Goal: Task Accomplishment & Management: Use online tool/utility

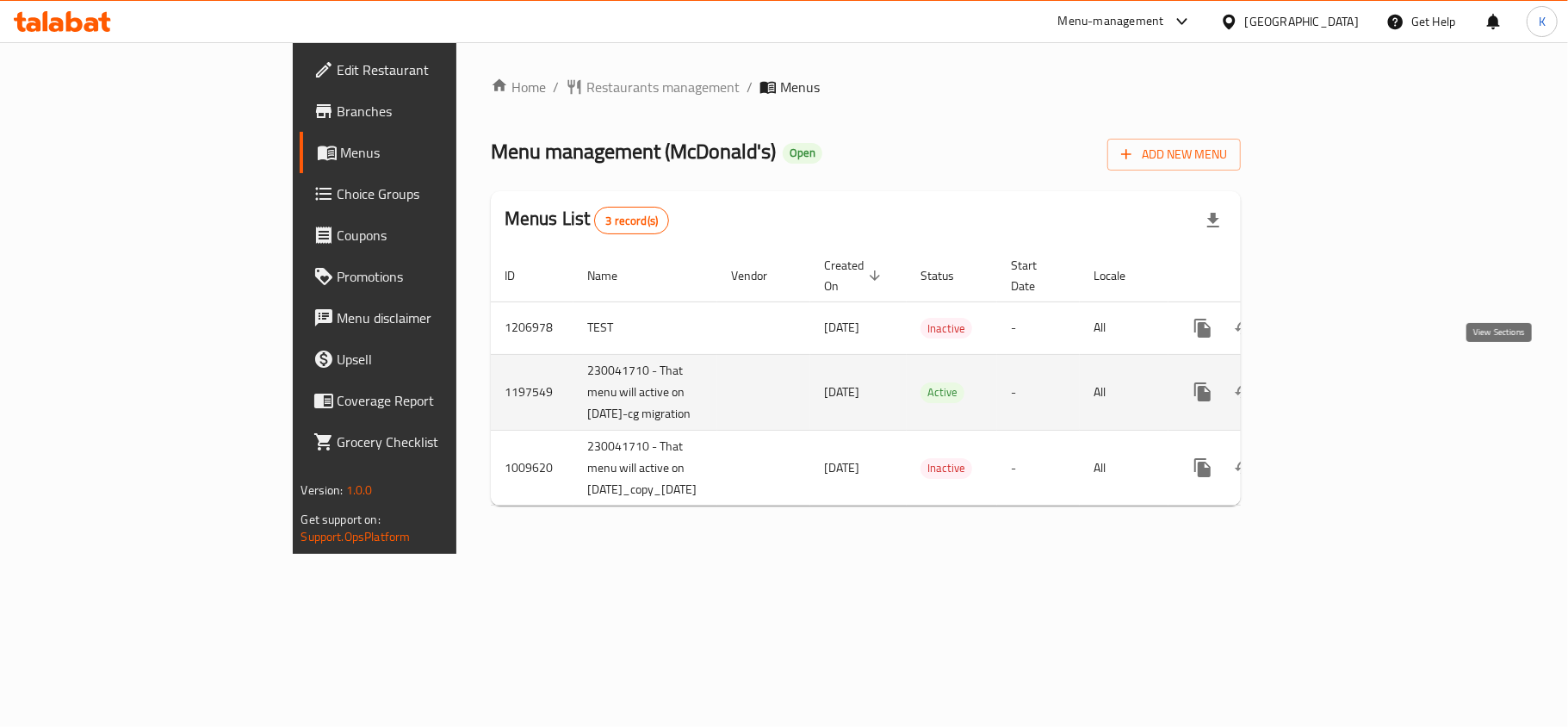
click at [1337, 381] on icon "enhanced table" at bounding box center [1327, 392] width 21 height 21
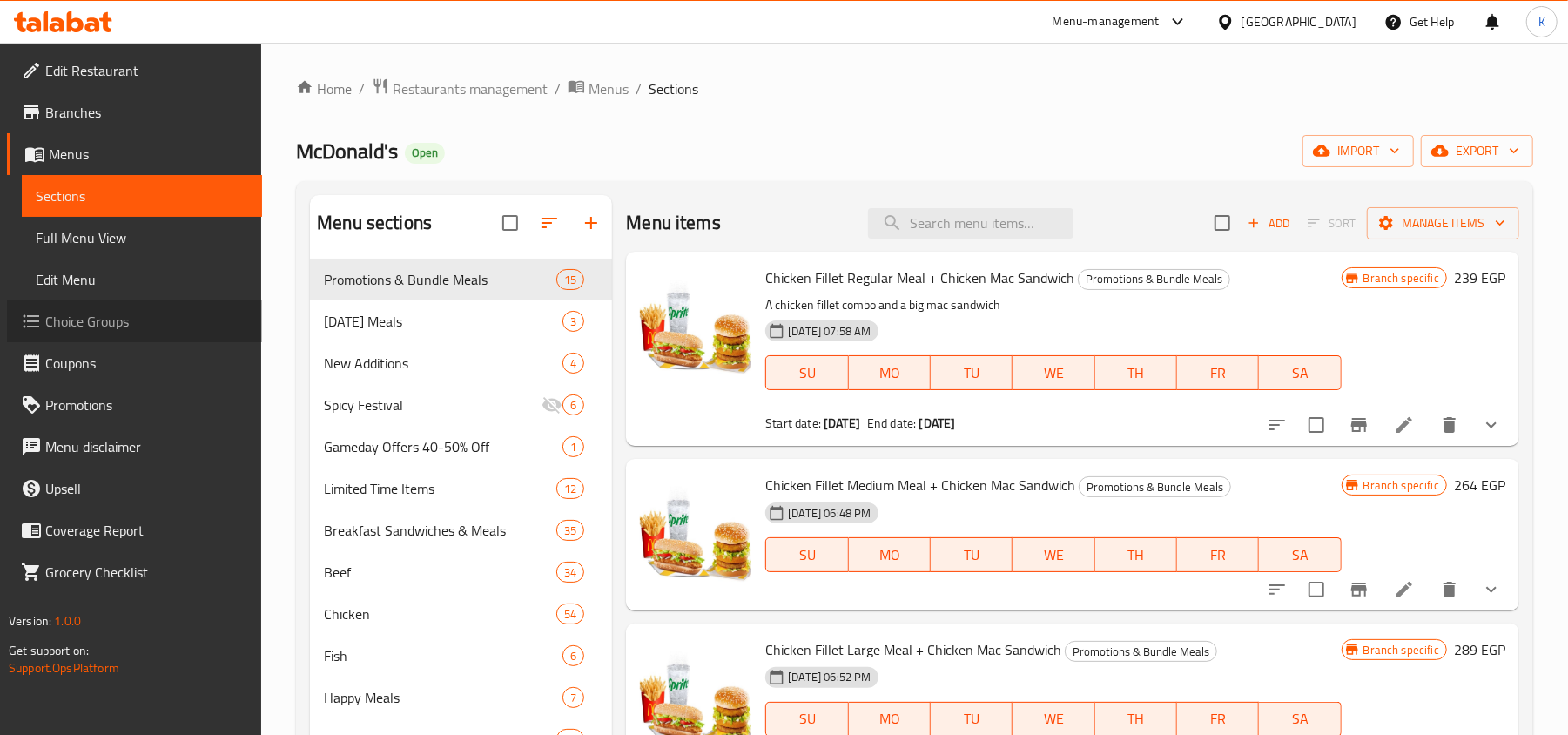
click at [103, 325] on span "Choice Groups" at bounding box center [147, 321] width 203 height 21
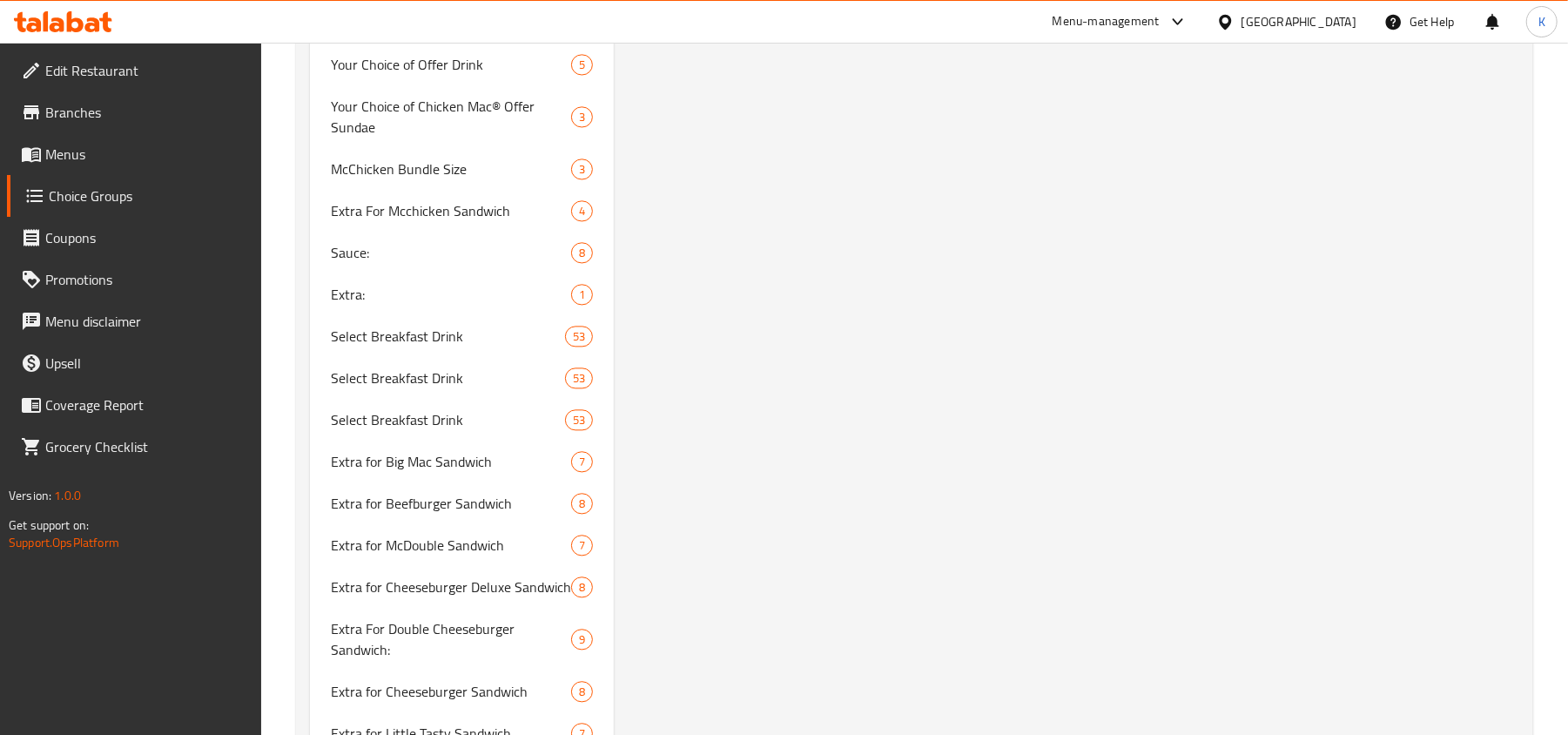
scroll to position [2787, 0]
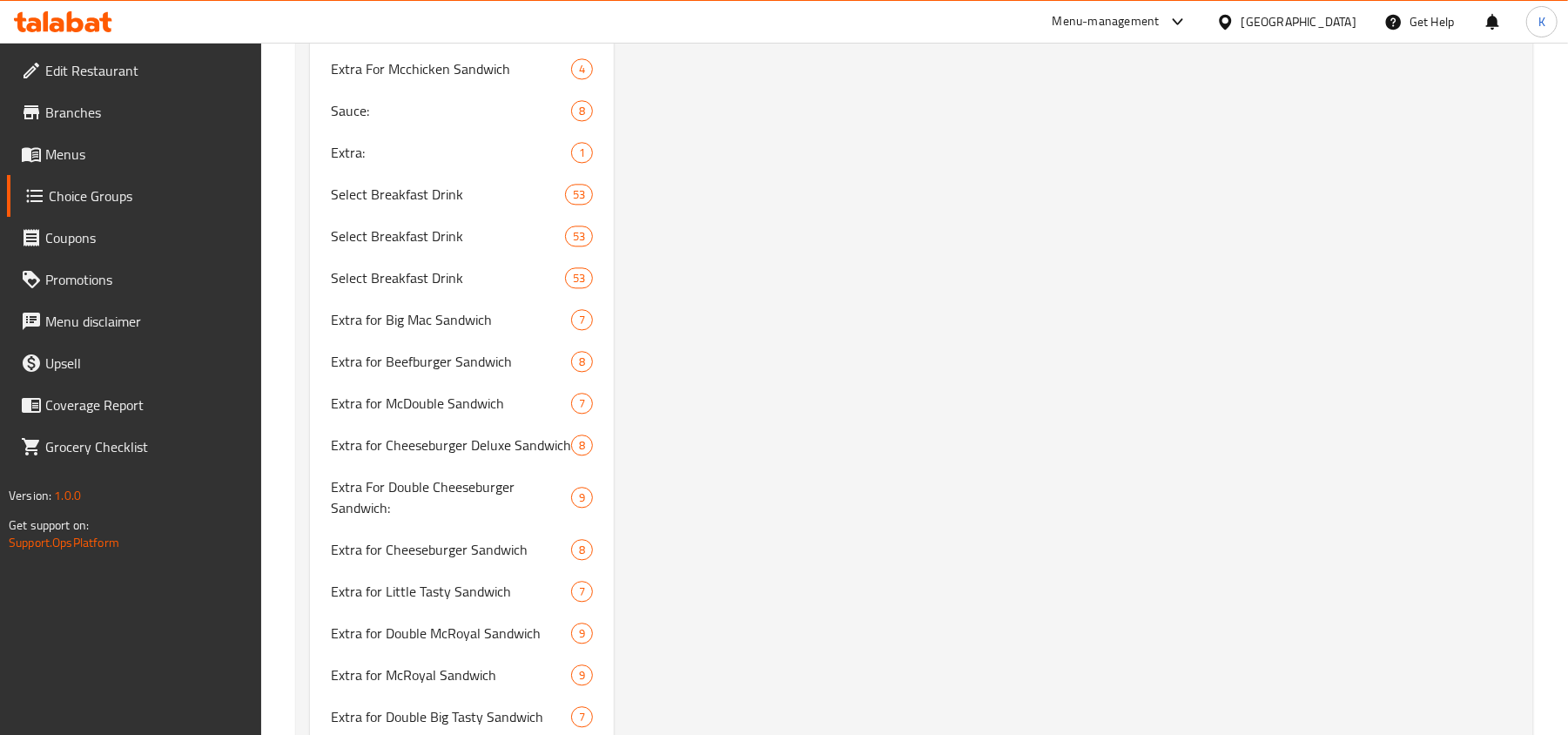
click at [75, 143] on span "Menus" at bounding box center [147, 154] width 203 height 21
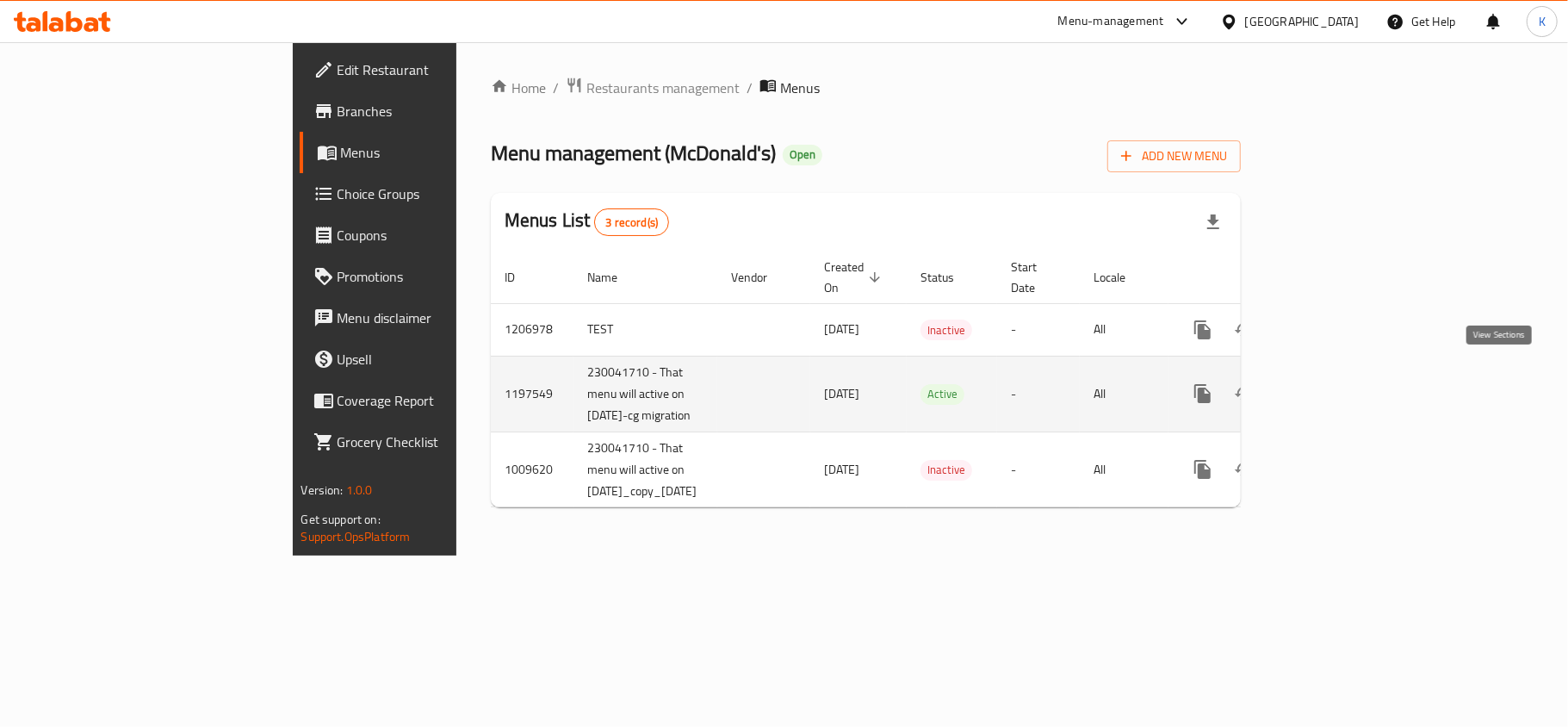
click at [1337, 383] on icon "enhanced table" at bounding box center [1327, 394] width 21 height 21
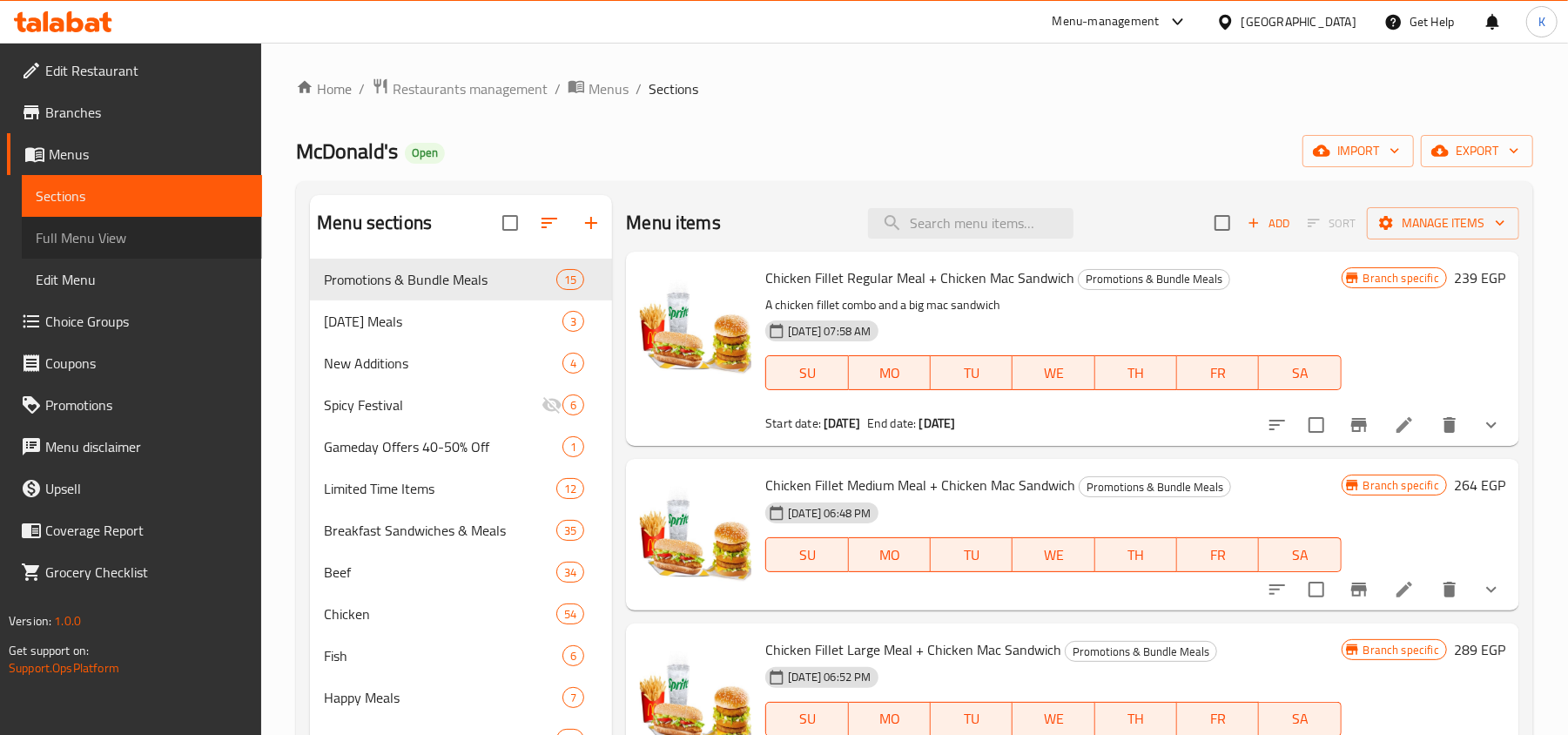
drag, startPoint x: 88, startPoint y: 234, endPoint x: 255, endPoint y: 329, distance: 192.1
click at [87, 234] on span "Full Menu View" at bounding box center [142, 237] width 213 height 21
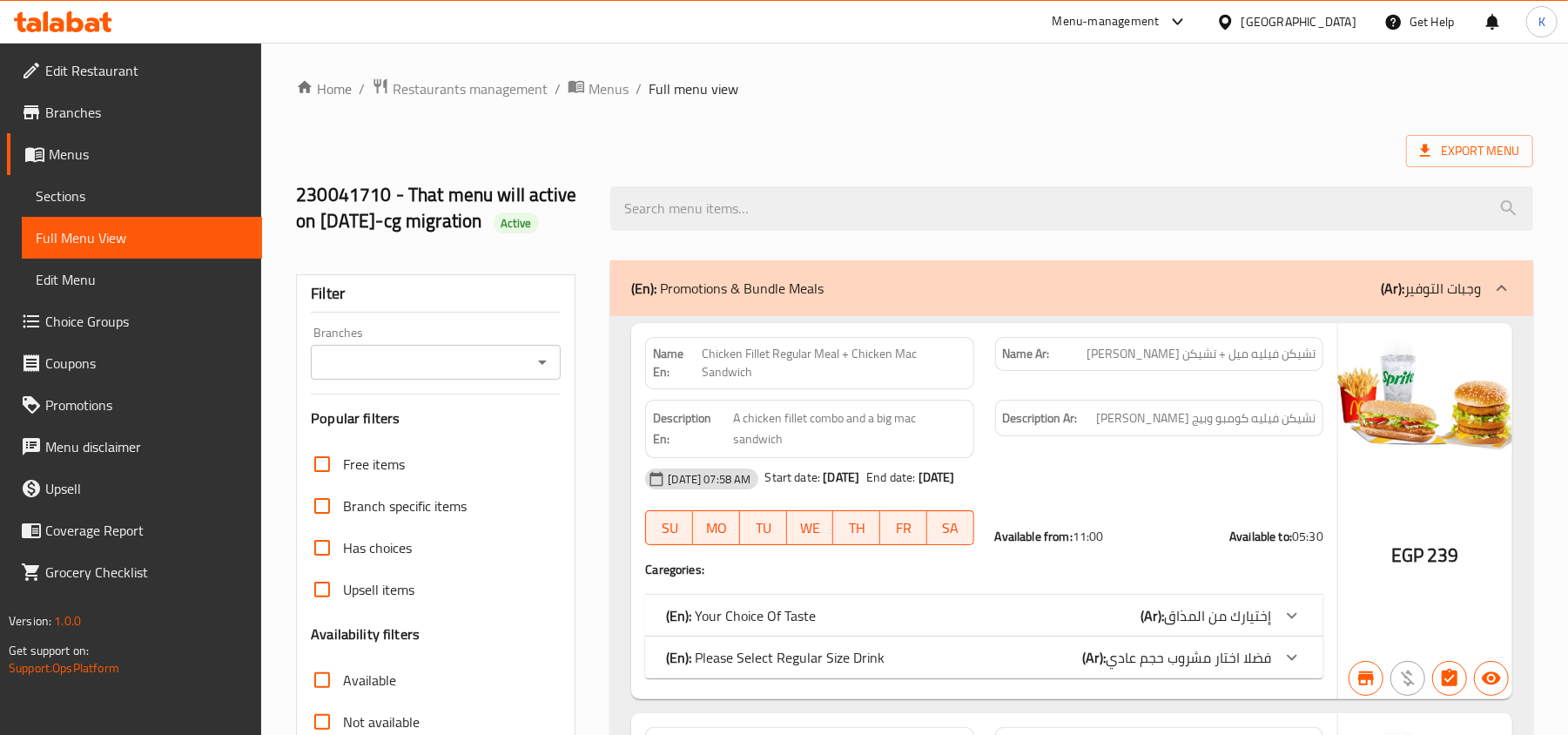
click at [549, 359] on icon "Open" at bounding box center [542, 363] width 21 height 21
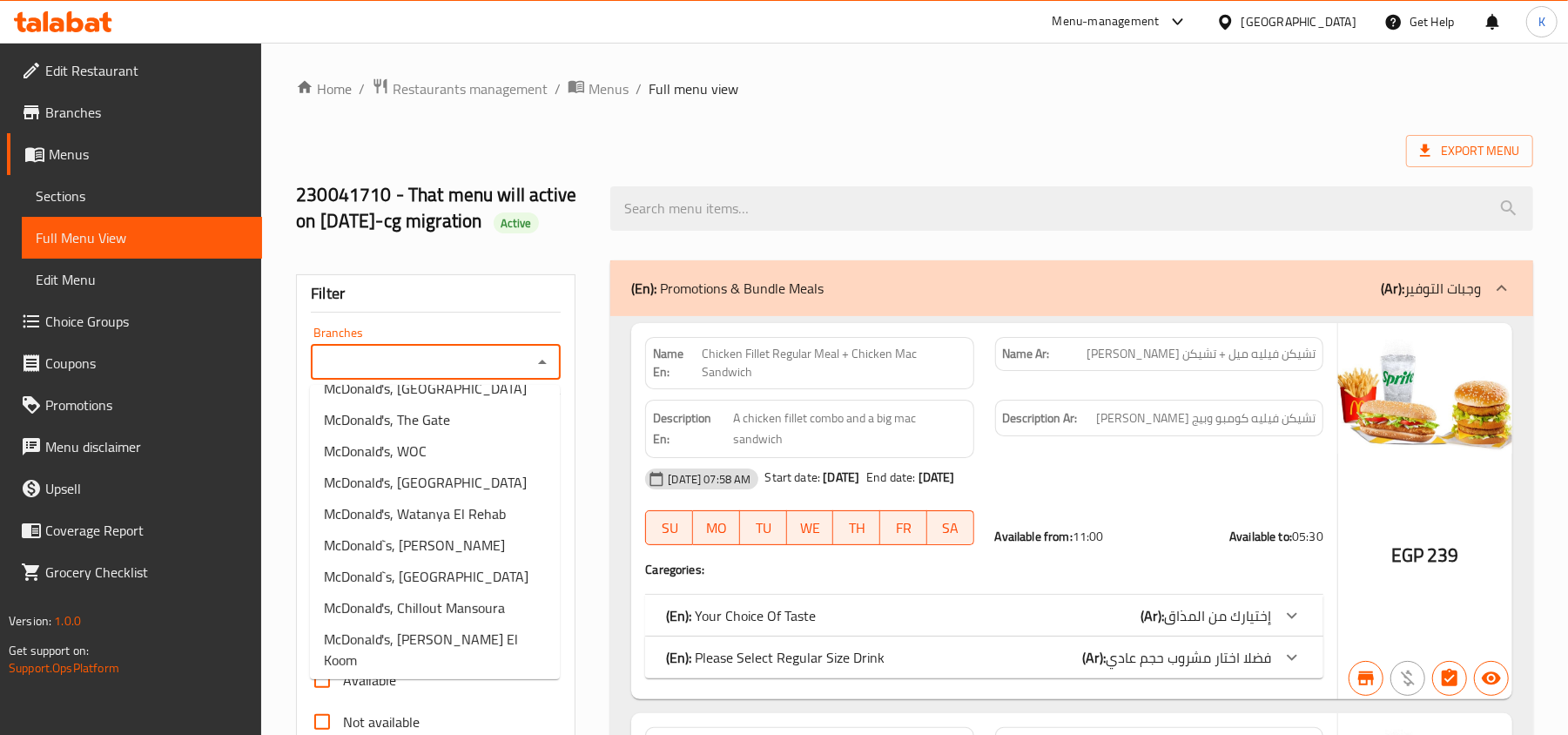
scroll to position [7316, 0]
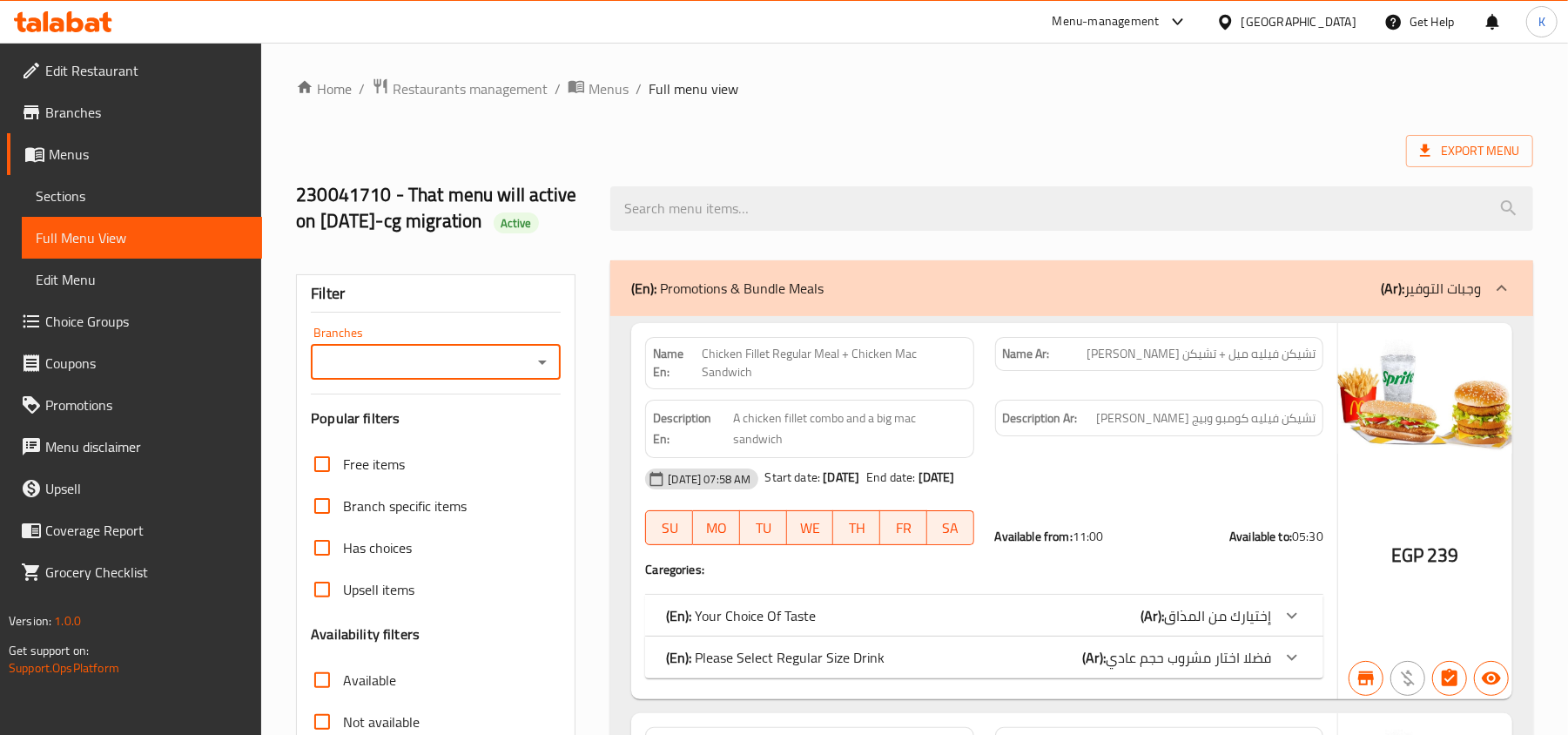
click at [551, 368] on icon "Open" at bounding box center [542, 363] width 21 height 21
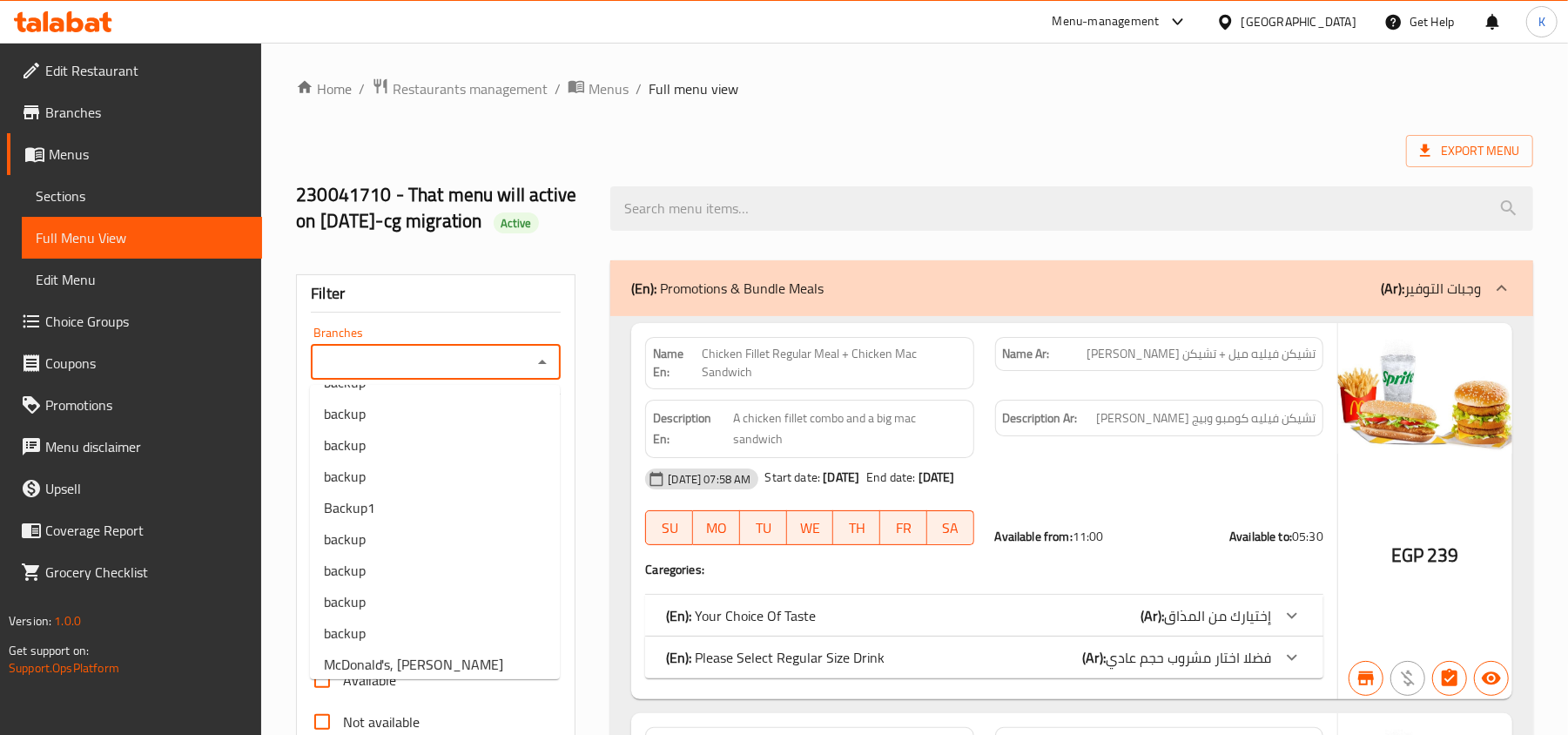
scroll to position [3599, 0]
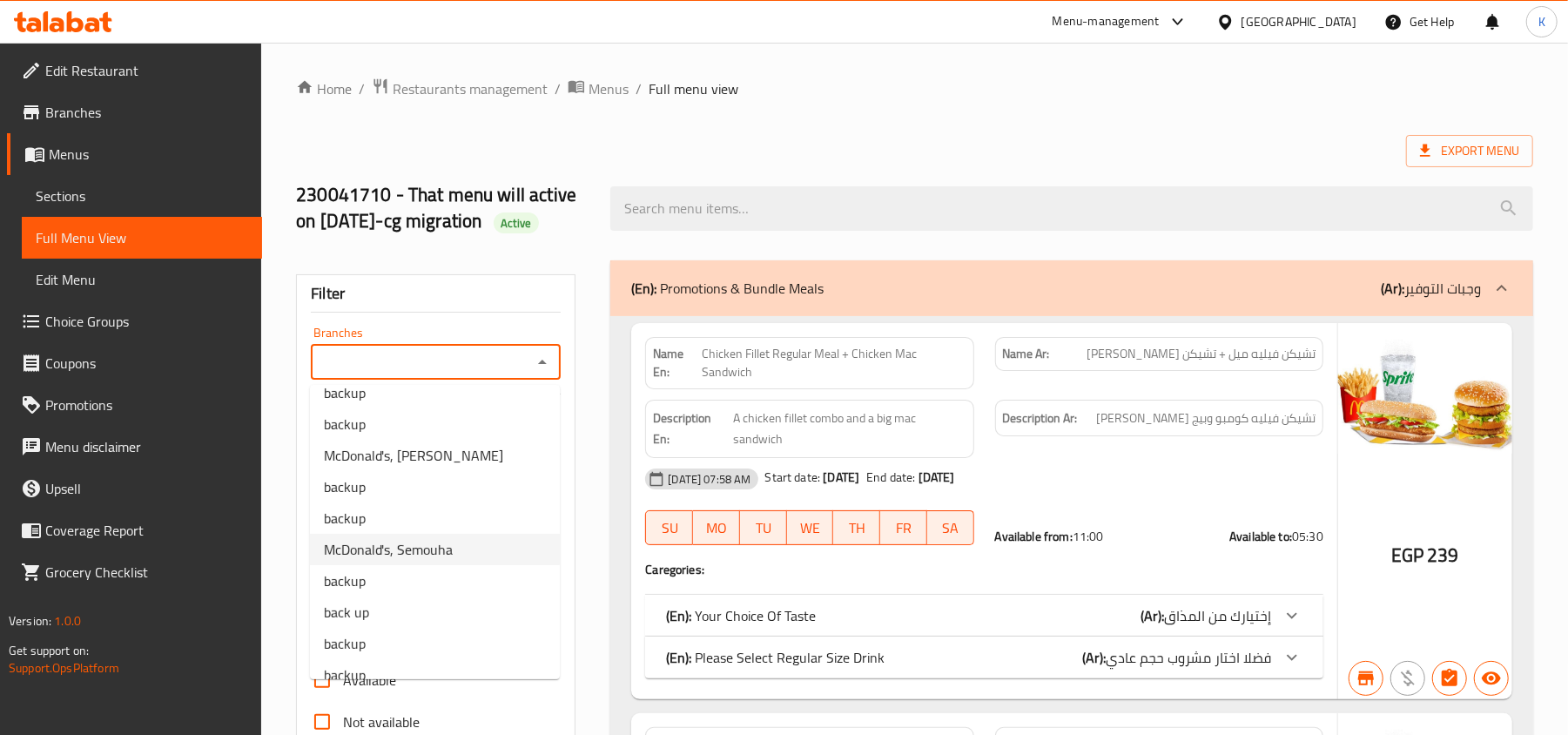
click at [457, 549] on li "McDonald's, Semouha" at bounding box center [434, 549] width 250 height 31
type input "McDonald's, Semouha"
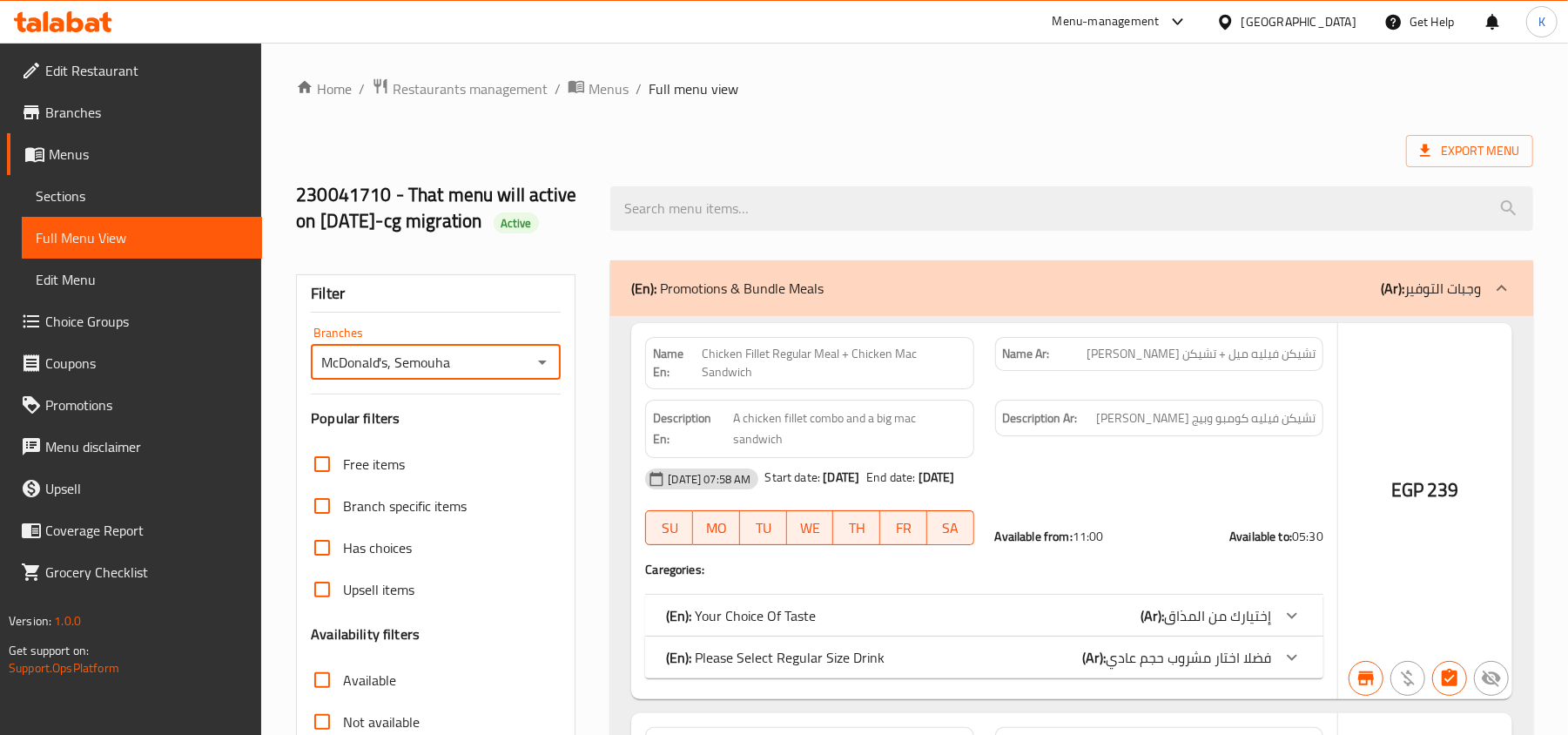
click at [404, 378] on div at bounding box center [784, 368] width 1568 height 735
click at [398, 387] on div at bounding box center [784, 368] width 1568 height 735
click at [319, 388] on div at bounding box center [784, 368] width 1568 height 735
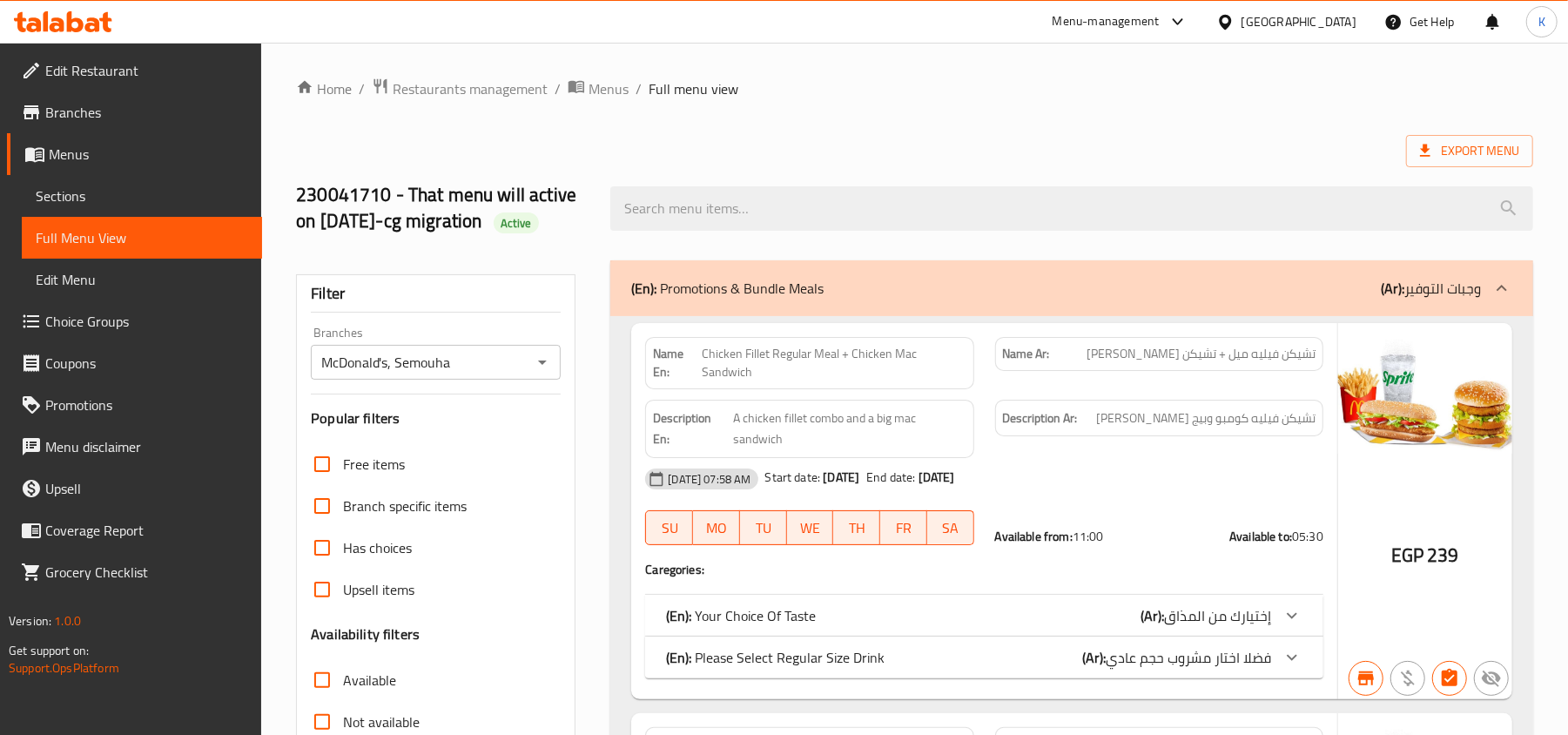
scroll to position [464, 0]
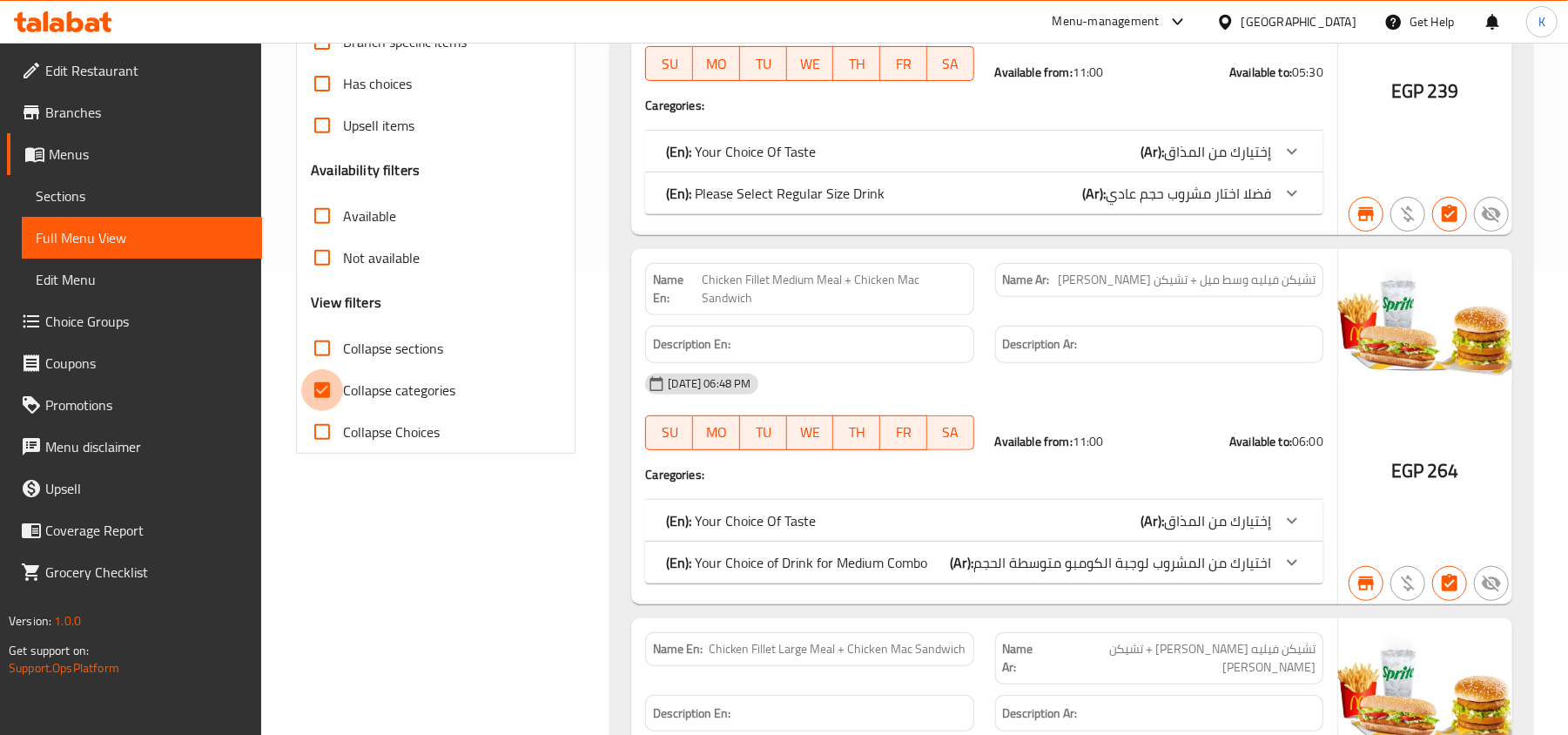
click at [325, 387] on input "Collapse categories" at bounding box center [322, 390] width 42 height 42
checkbox input "false"
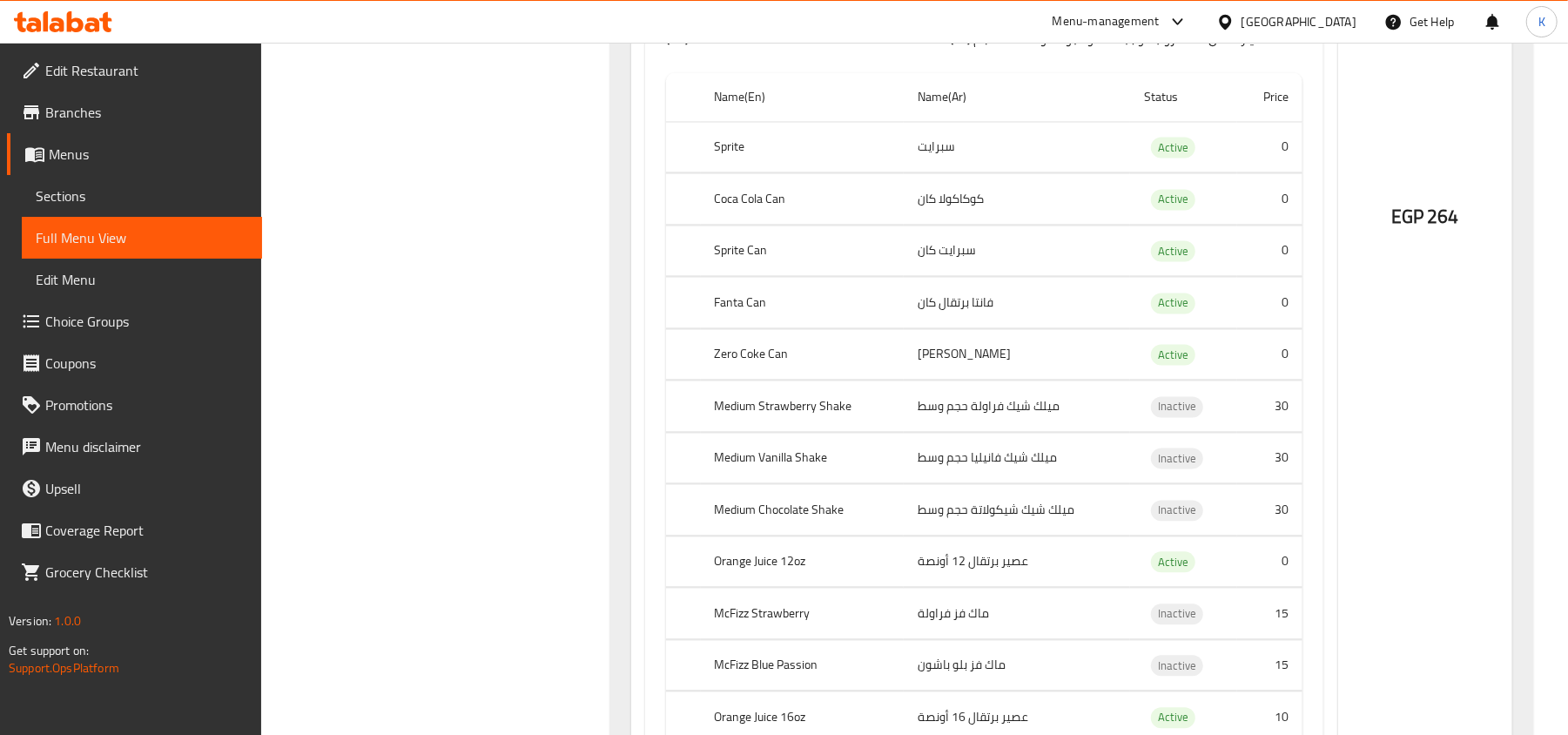
scroll to position [0, 0]
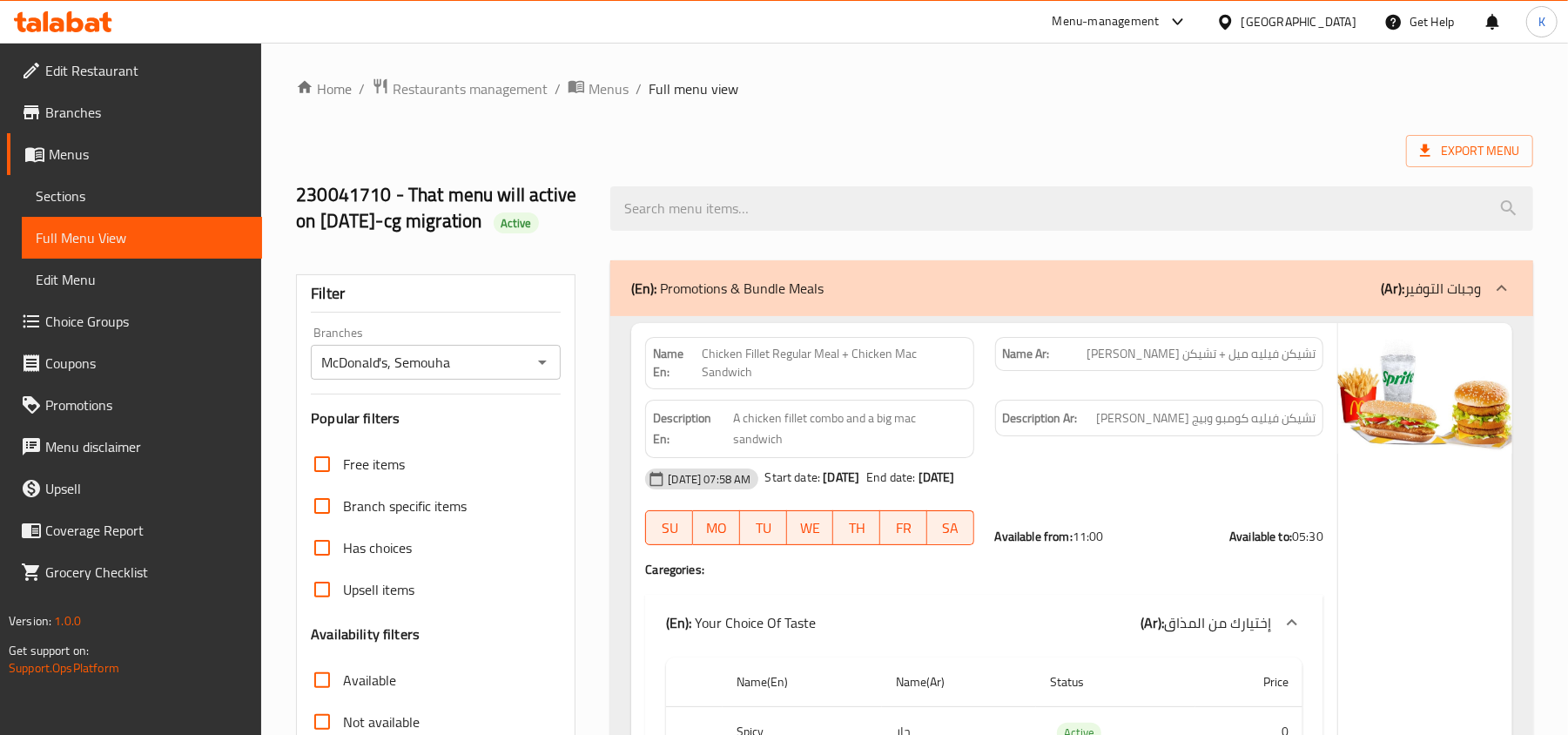
click at [544, 371] on icon "Open" at bounding box center [542, 363] width 21 height 21
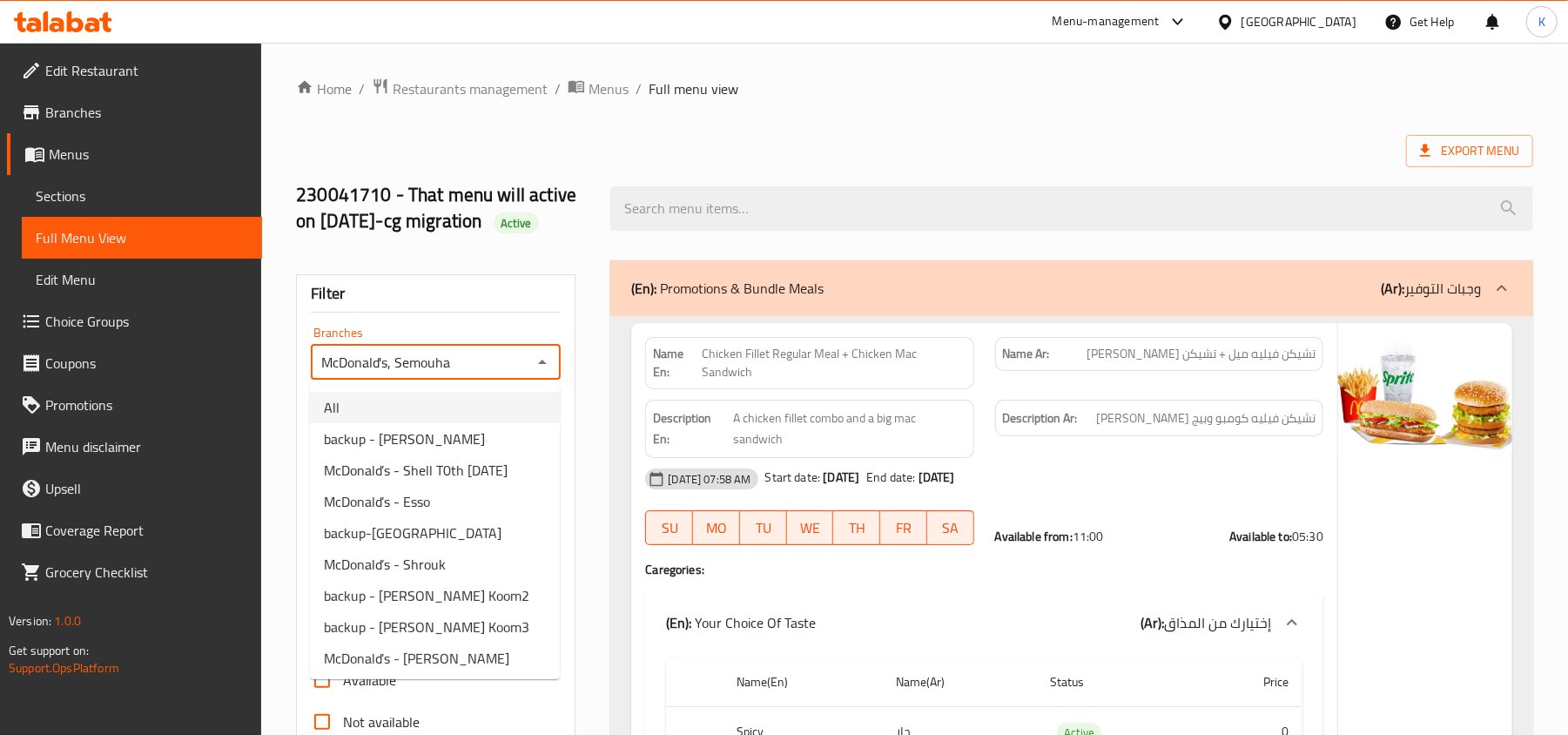
click at [401, 405] on li "All" at bounding box center [434, 407] width 250 height 31
type input "All"
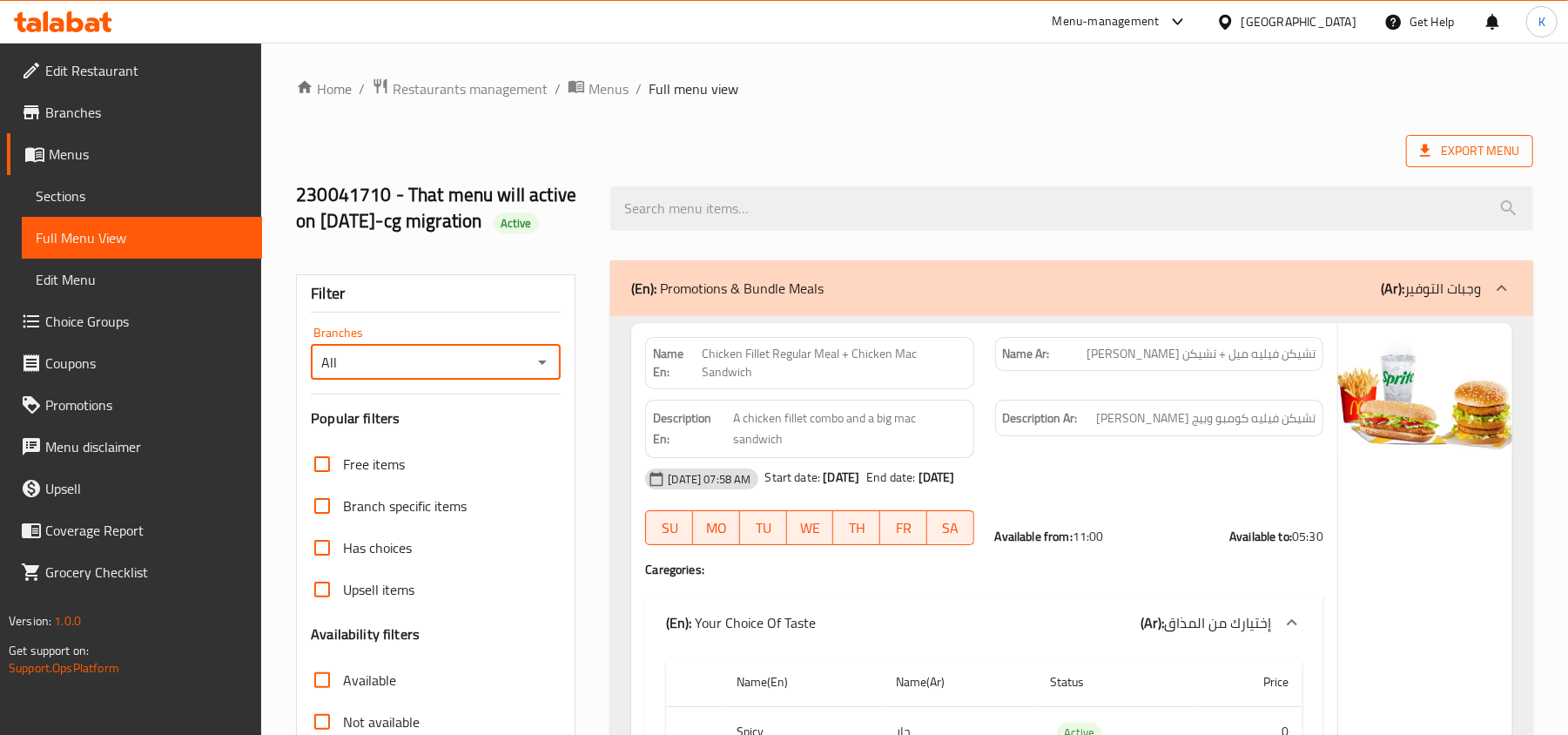
click at [1460, 152] on span "Export Menu" at bounding box center [1469, 151] width 100 height 22
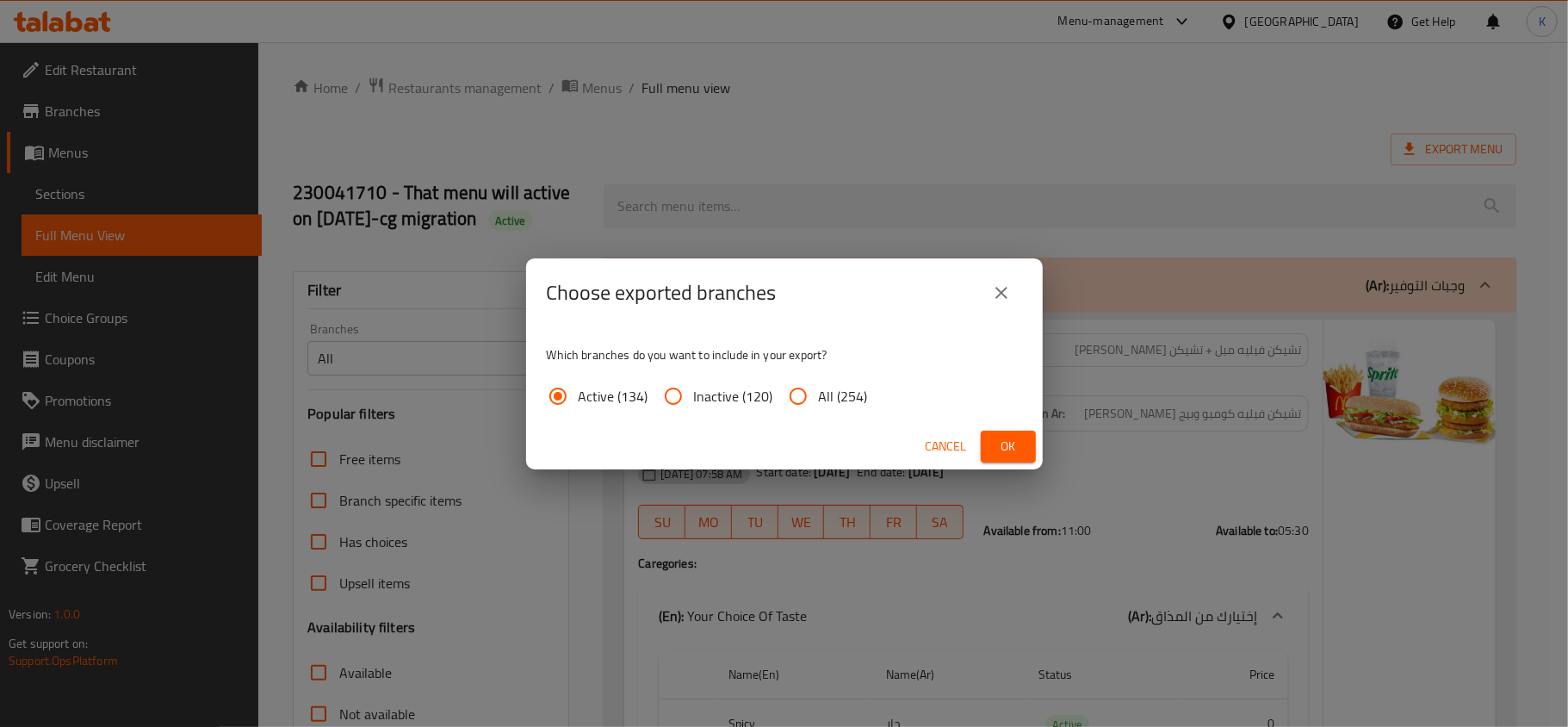
click at [794, 400] on input "All (254)" at bounding box center [798, 396] width 41 height 41
radio input "true"
click at [1006, 439] on span "Ok" at bounding box center [1007, 446] width 27 height 22
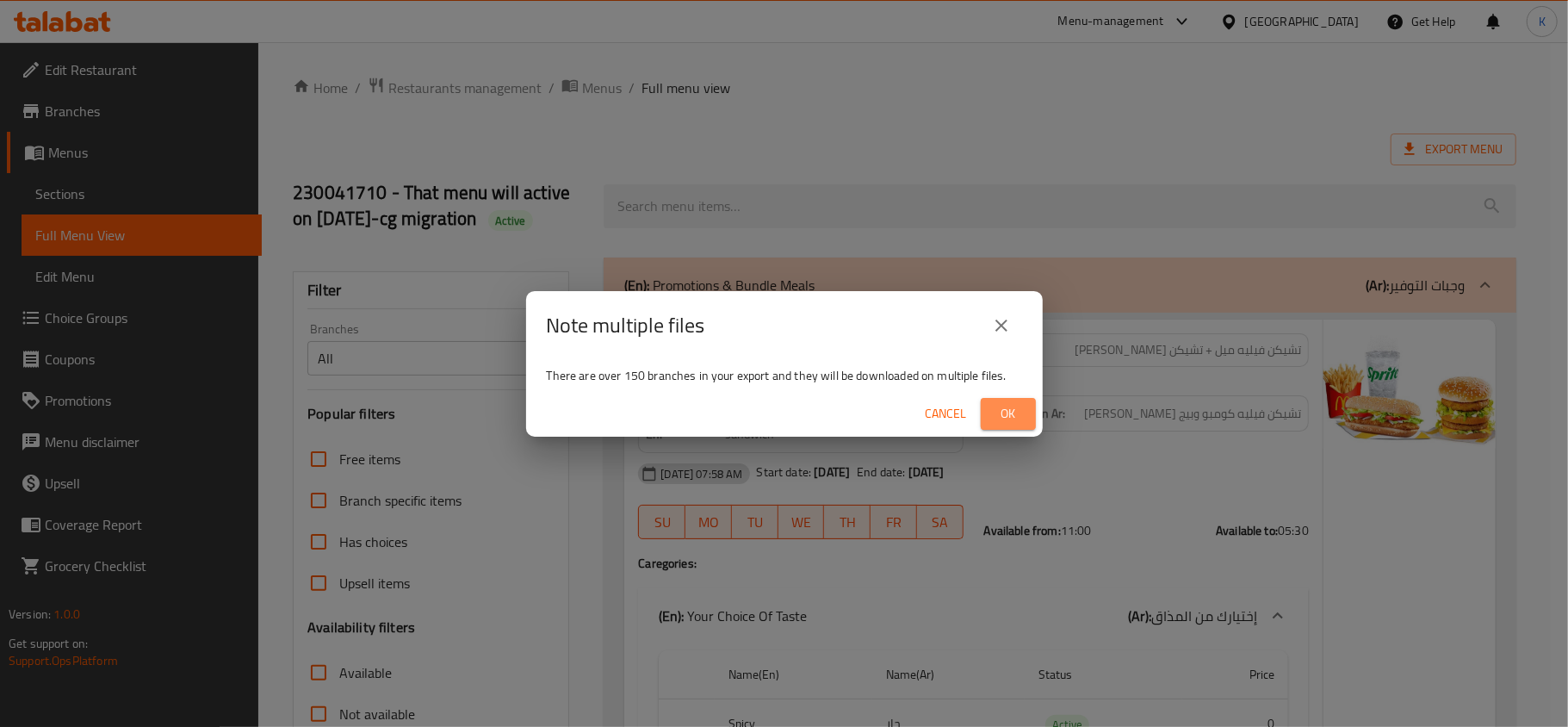
click at [1007, 407] on span "Ok" at bounding box center [1007, 413] width 27 height 22
